Goal: Task Accomplishment & Management: Use online tool/utility

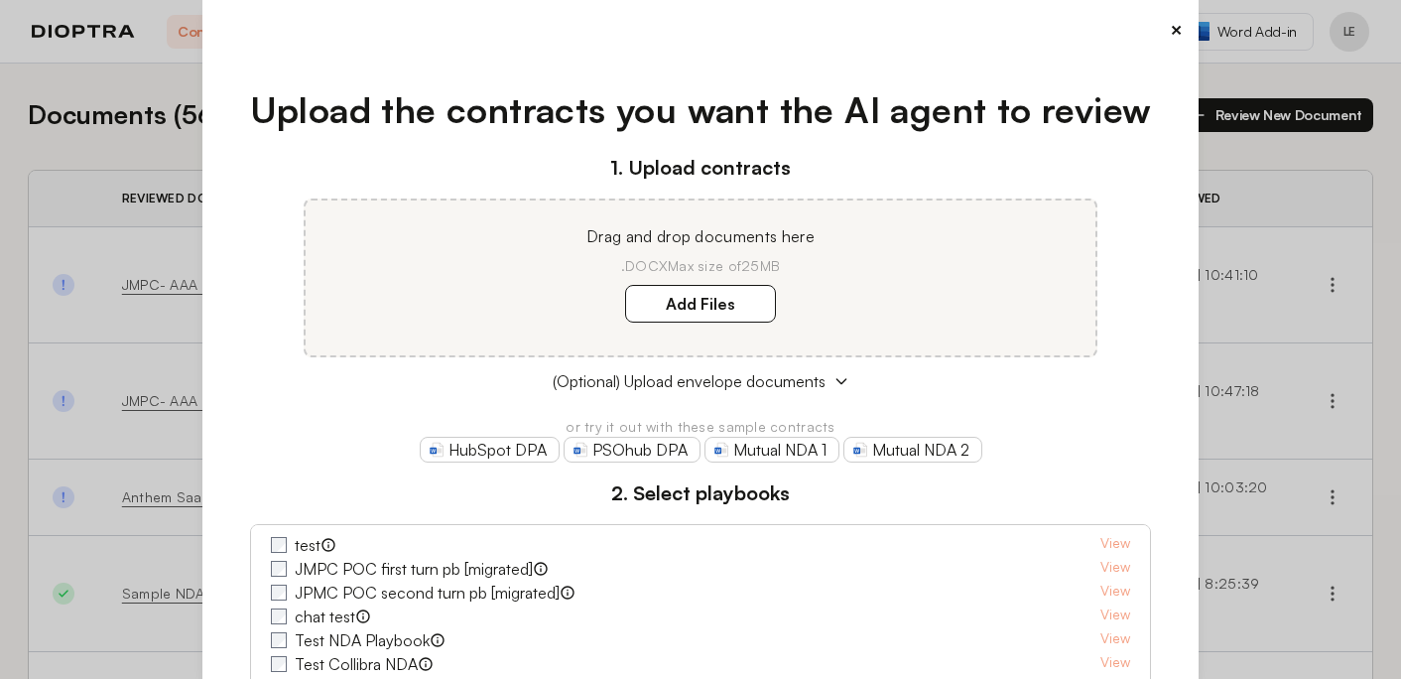
click at [1183, 27] on div "× Upload the contracts you want the AI agent to review 1. Upload contracts Drag…" at bounding box center [700, 339] width 997 height 679
click at [1174, 31] on button "×" at bounding box center [1176, 30] width 13 height 28
